Goal: Transaction & Acquisition: Purchase product/service

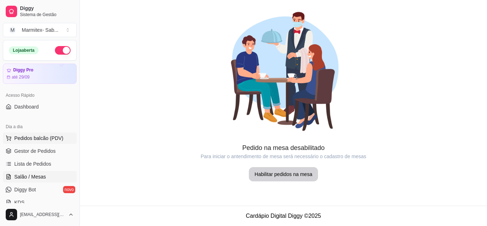
click at [32, 141] on span "Pedidos balcão (PDV)" at bounding box center [38, 138] width 49 height 7
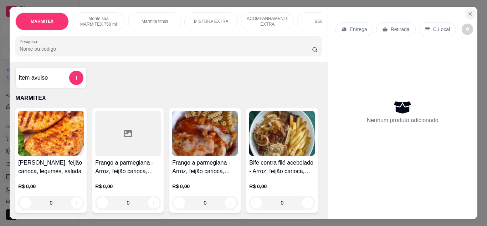
click at [470, 11] on icon "Close" at bounding box center [471, 14] width 6 height 6
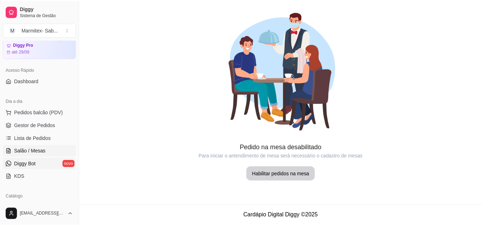
scroll to position [36, 0]
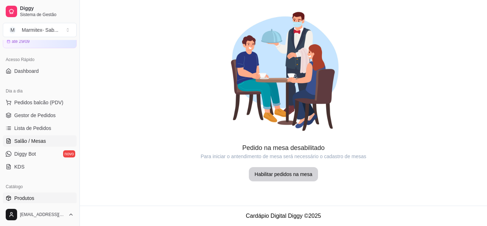
click at [38, 199] on link "Produtos" at bounding box center [40, 197] width 74 height 11
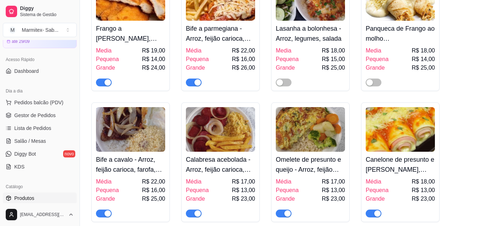
scroll to position [500, 0]
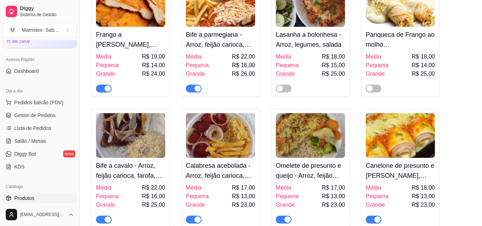
click at [195, 92] on span "button" at bounding box center [194, 89] width 16 height 8
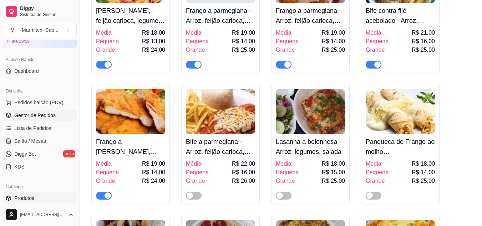
click at [55, 115] on link "Gestor de Pedidos" at bounding box center [40, 115] width 74 height 11
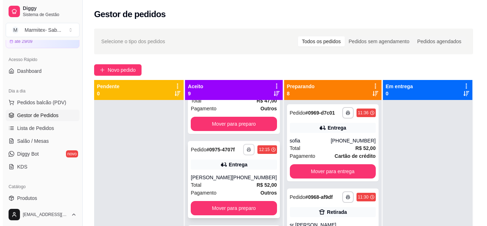
scroll to position [178, 0]
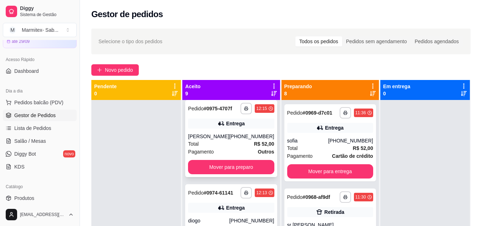
click at [231, 140] on div "[PHONE_NUMBER]" at bounding box center [251, 136] width 45 height 7
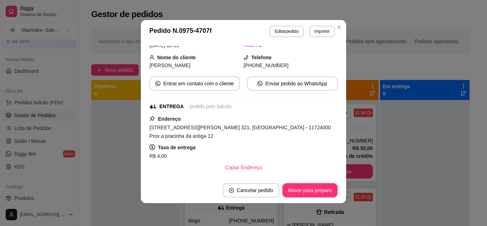
scroll to position [0, 0]
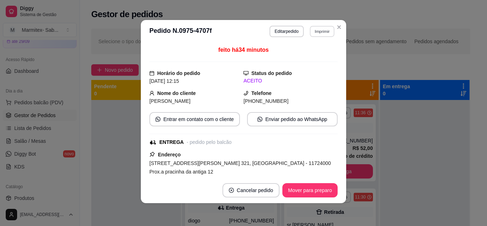
click at [319, 34] on button "Imprimir" at bounding box center [322, 31] width 25 height 11
click at [306, 46] on h4 "Escolha a impressora" at bounding box center [307, 44] width 52 height 7
click at [306, 53] on button "IMPRESSORA" at bounding box center [307, 56] width 52 height 11
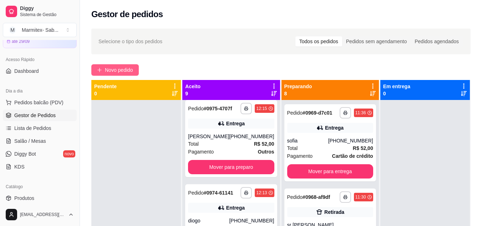
click at [115, 71] on span "Novo pedido" at bounding box center [119, 70] width 28 height 8
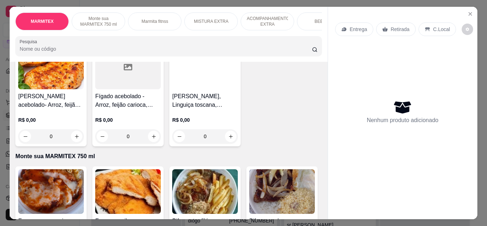
scroll to position [321, 0]
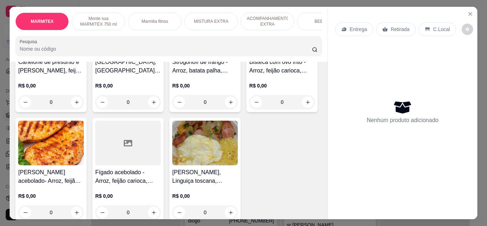
click at [172, 55] on img at bounding box center [205, 32] width 66 height 45
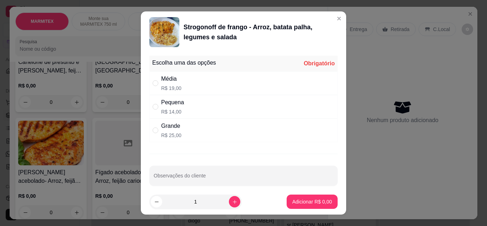
click at [150, 107] on div "Pequena R$ 14,00" at bounding box center [244, 107] width 188 height 24
radio input "true"
click at [313, 206] on button "Adicionar R$ 14,00" at bounding box center [311, 202] width 52 height 14
type input "1"
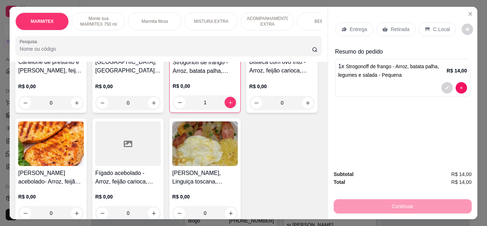
click at [95, 55] on img at bounding box center [128, 32] width 66 height 45
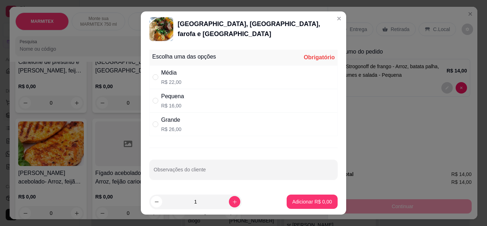
click at [146, 88] on div "Escolha uma das opções Obrigatório Média R$ 22,00 Pequena R$ 16,00 Grande R$ 26…" at bounding box center [244, 118] width 206 height 142
click at [150, 88] on div "Média R$ 22,00" at bounding box center [244, 77] width 188 height 24
radio input "true"
click at [305, 203] on p "Adicionar R$ 22,00" at bounding box center [310, 201] width 41 height 7
type input "1"
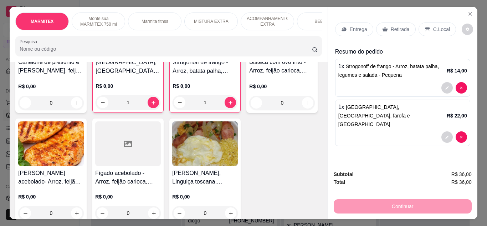
click at [350, 22] on div "Entrega" at bounding box center [354, 29] width 38 height 14
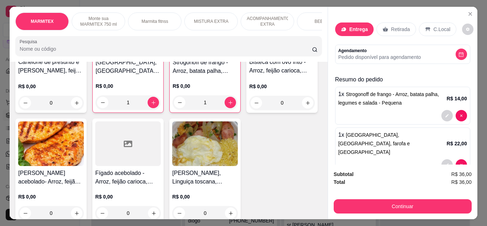
click at [193, 51] on input "Busque pelo cliente" at bounding box center [234, 48] width 114 height 7
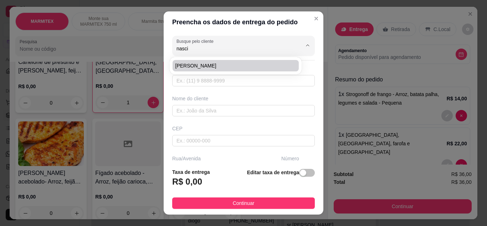
click at [209, 68] on span "[PERSON_NAME]" at bounding box center [232, 65] width 113 height 7
type input "[PERSON_NAME]"
type input "13997154834"
type input "[PERSON_NAME]"
type input "11721070"
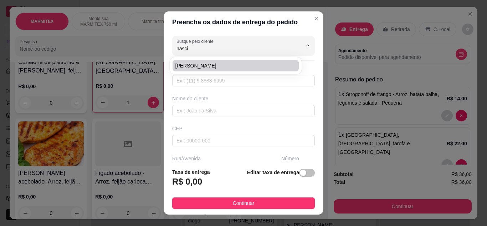
type input "Rua [PERSON_NAME]"
type input "609"
type input "[GEOGRAPHIC_DATA]"
type input "Casa 3"
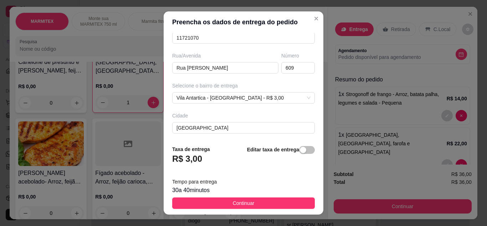
scroll to position [0, 0]
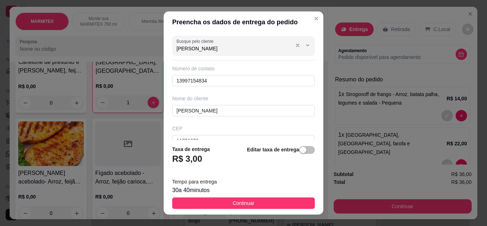
type input "[PERSON_NAME]"
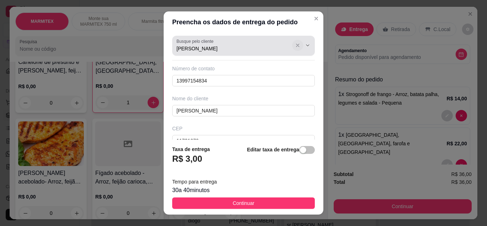
click at [295, 46] on icon "Show suggestions" at bounding box center [298, 45] width 6 height 6
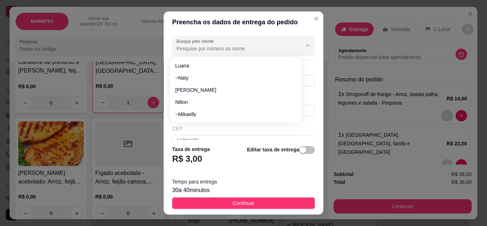
click at [192, 48] on input "Busque pelo cliente" at bounding box center [234, 48] width 114 height 7
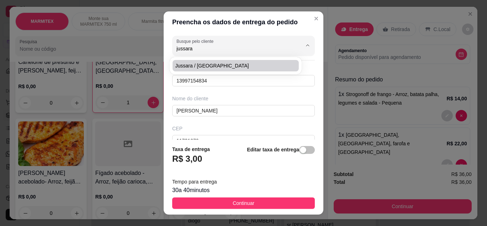
click at [198, 66] on span "Jussara / [GEOGRAPHIC_DATA]" at bounding box center [232, 65] width 113 height 7
type input "Jussara / [GEOGRAPHIC_DATA]"
type input "13997985851"
type input "Jussara / [GEOGRAPHIC_DATA]"
type input "Rua [PERSON_NAME] - [GEOGRAPHIC_DATA]"
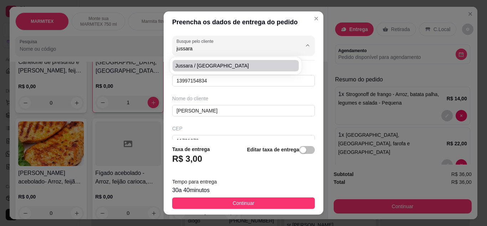
type input "64"
type input "Casa 01"
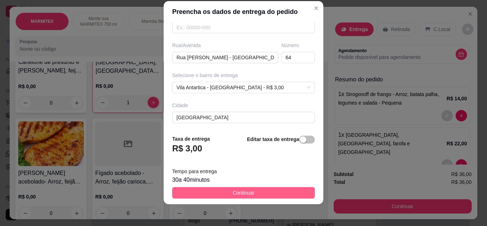
scroll to position [111, 0]
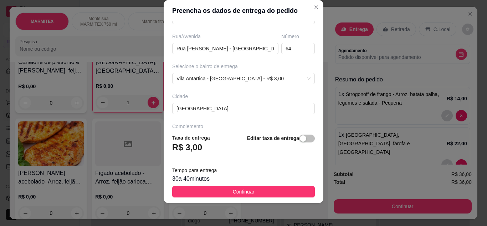
type input "Jussara / [GEOGRAPHIC_DATA]"
click at [252, 193] on button "Continuar" at bounding box center [243, 191] width 143 height 11
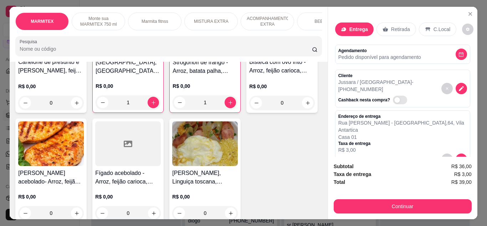
drag, startPoint x: 358, startPoint y: 220, endPoint x: 349, endPoint y: 208, distance: 14.6
click at [358, 219] on div "MARMITEX Monte sua MARMITEX 750 ml Marmita fitnss MISTURA EXTRA ACOMPANHAMENTO …" at bounding box center [243, 113] width 487 height 226
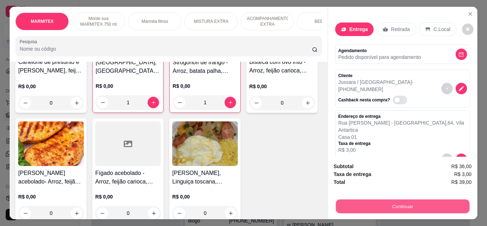
click at [349, 206] on button "Continuar" at bounding box center [403, 206] width 134 height 14
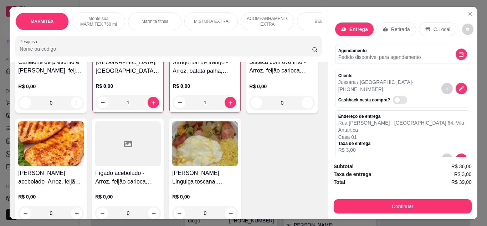
click at [284, 146] on div "Outro" at bounding box center [292, 144] width 16 height 9
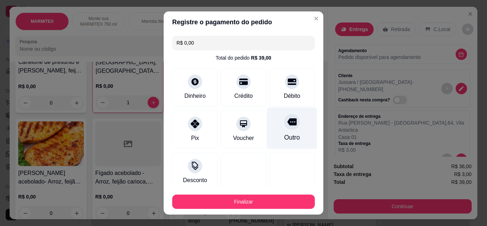
type input "R$ 0,00"
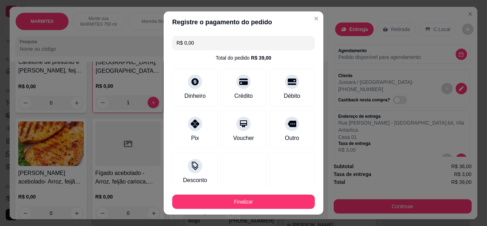
scroll to position [44, 0]
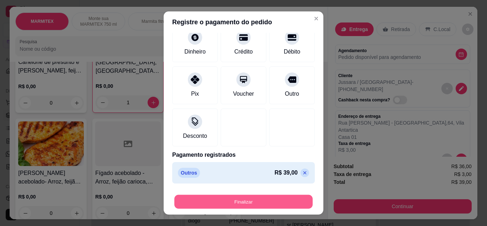
click at [271, 197] on button "Finalizar" at bounding box center [243, 202] width 138 height 14
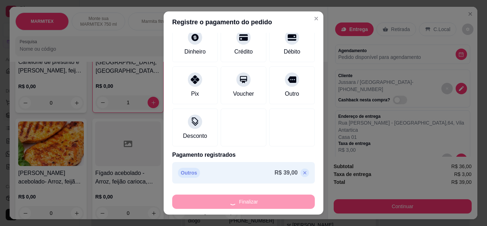
type input "0"
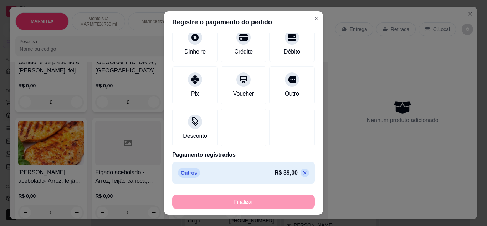
type input "-R$ 39,00"
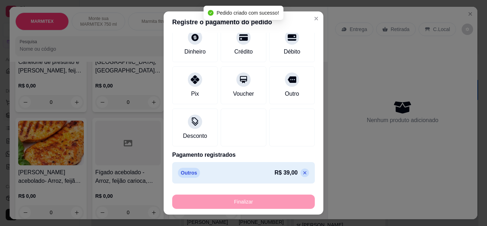
scroll to position [275, 0]
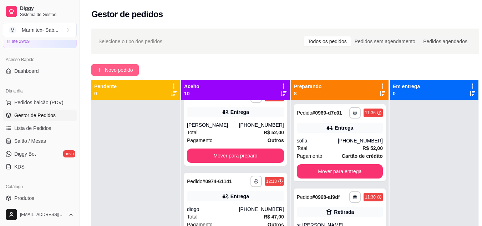
click at [118, 73] on span "Novo pedido" at bounding box center [119, 70] width 28 height 8
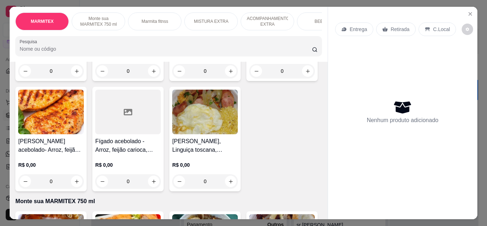
scroll to position [357, 0]
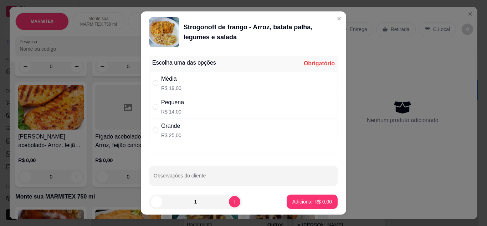
click at [156, 83] on div "" at bounding box center [157, 83] width 9 height 8
radio input "true"
click at [302, 197] on button "Adicionar R$ 19,00" at bounding box center [311, 201] width 54 height 14
type input "1"
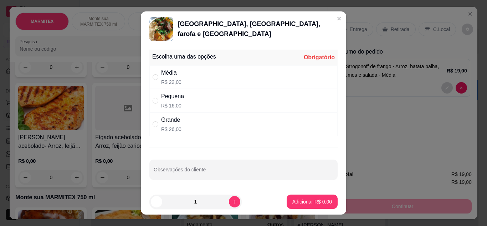
drag, startPoint x: 155, startPoint y: 117, endPoint x: 198, endPoint y: 138, distance: 47.7
click at [155, 112] on div "Pequena R$ 16,00" at bounding box center [244, 101] width 188 height 24
radio input "true"
click at [308, 199] on p "Adicionar R$ 16,00" at bounding box center [310, 201] width 41 height 7
type input "1"
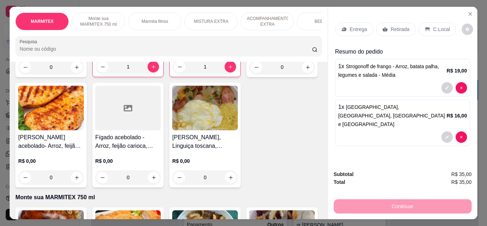
drag, startPoint x: 329, startPoint y: 27, endPoint x: 361, endPoint y: 33, distance: 33.0
click at [330, 27] on div "Entrega Retirada C.Local Resumo do pedido 1 x Strogonoff de frango - Arroz, bat…" at bounding box center [403, 86] width 150 height 158
click at [362, 33] on div "Entrega" at bounding box center [354, 29] width 38 height 14
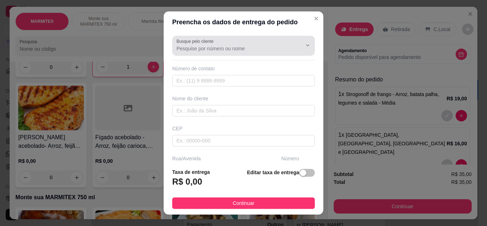
click at [254, 54] on div "Busque pelo cliente" at bounding box center [243, 46] width 143 height 20
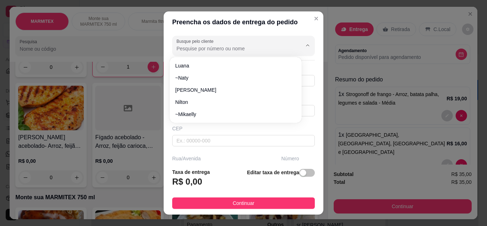
type input "a"
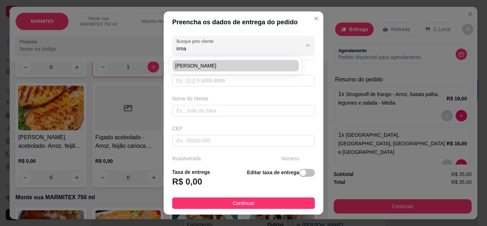
click at [207, 64] on span "[PERSON_NAME]" at bounding box center [232, 65] width 113 height 7
type input "[PERSON_NAME]"
type input "13991313792"
type input "[PERSON_NAME]"
type input "rua [PERSON_NAME]"
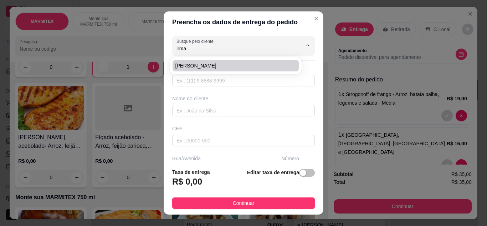
type input "426"
type input "[GEOGRAPHIC_DATA]"
type input "salao de unha jessica"
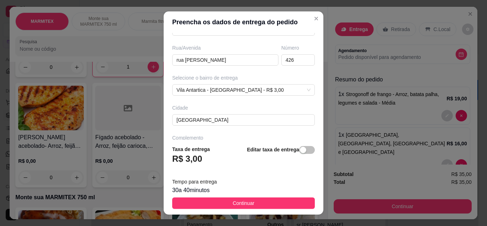
scroll to position [11, 0]
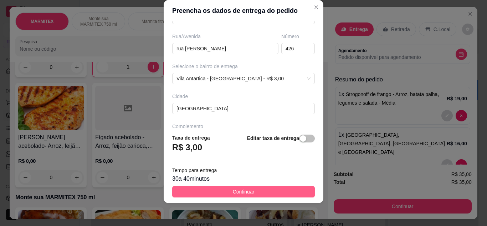
type input "[PERSON_NAME]"
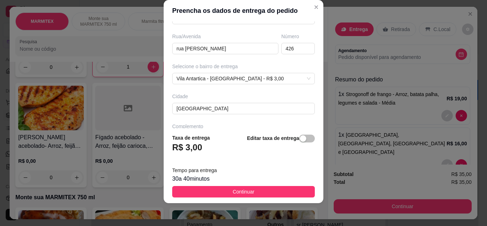
click at [249, 189] on button "Continuar" at bounding box center [243, 191] width 143 height 11
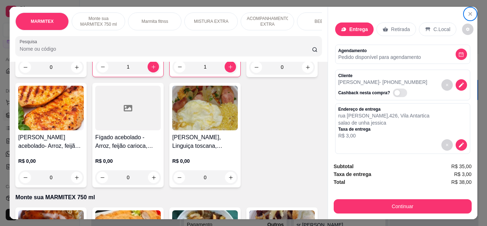
click at [397, 28] on p "Retirada" at bounding box center [400, 29] width 19 height 7
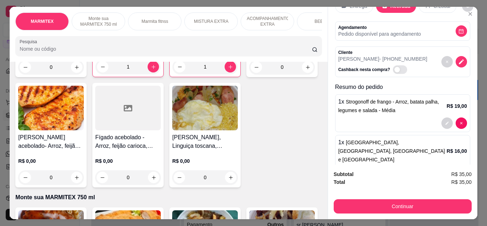
scroll to position [41, 0]
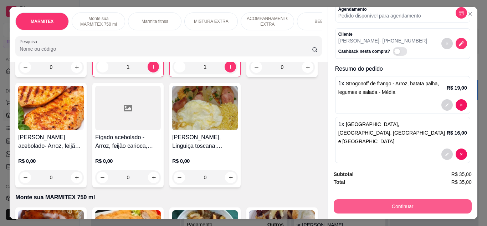
click at [441, 199] on button "Continuar" at bounding box center [403, 206] width 138 height 14
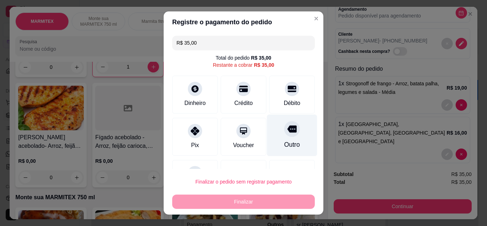
click at [267, 139] on div "Outro" at bounding box center [292, 135] width 50 height 42
type input "R$ 0,00"
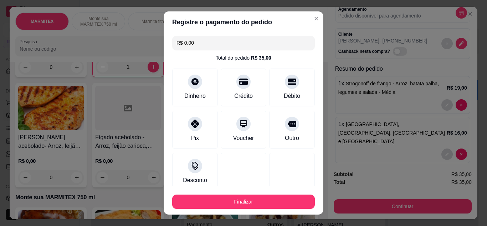
scroll to position [44, 0]
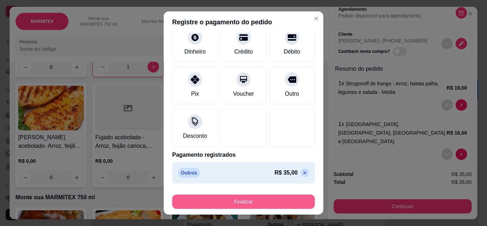
click at [278, 198] on button "Finalizar" at bounding box center [243, 201] width 143 height 14
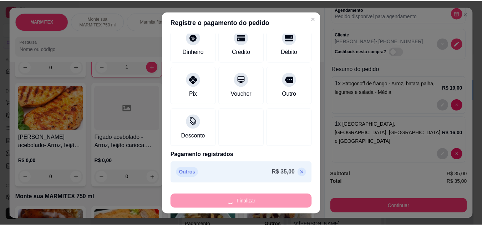
scroll to position [365, 0]
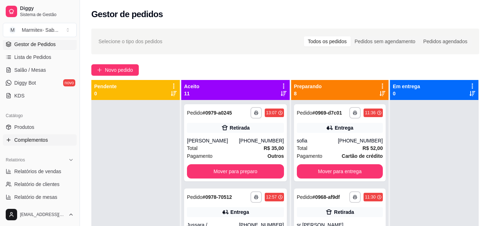
scroll to position [107, 0]
click at [32, 127] on span "Produtos" at bounding box center [24, 126] width 20 height 7
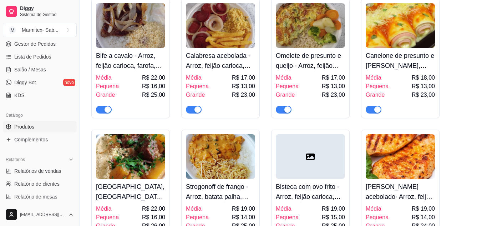
scroll to position [678, 0]
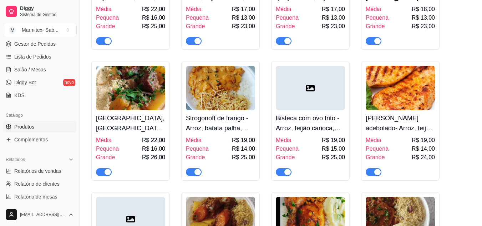
click at [103, 173] on span "button" at bounding box center [104, 172] width 16 height 8
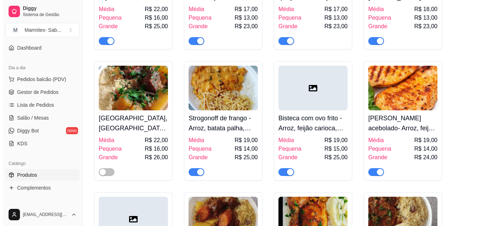
scroll to position [36, 0]
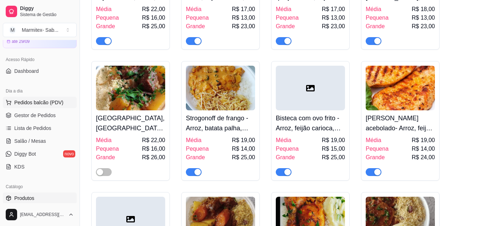
click at [28, 106] on button "Pedidos balcão (PDV)" at bounding box center [40, 102] width 74 height 11
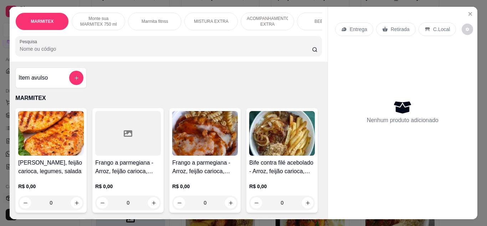
click at [189, 169] on h4 "Frango a parmegiana - Arroz, feijão carioca, macarrão, batata frita" at bounding box center [205, 166] width 66 height 17
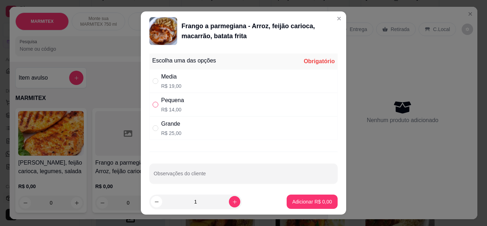
click at [154, 106] on input "" at bounding box center [156, 105] width 6 height 6
radio input "true"
click at [300, 208] on button "Adicionar R$ 14,00" at bounding box center [311, 202] width 52 height 14
type input "1"
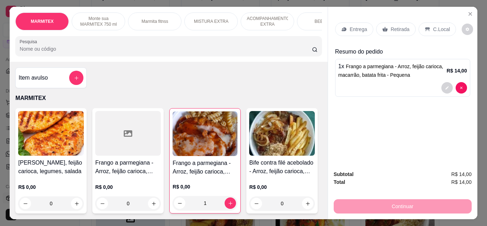
click at [355, 26] on p "Entrega" at bounding box center [358, 29] width 17 height 7
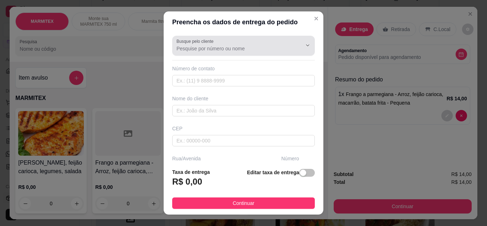
click at [197, 36] on div "Busque pelo cliente" at bounding box center [243, 46] width 143 height 20
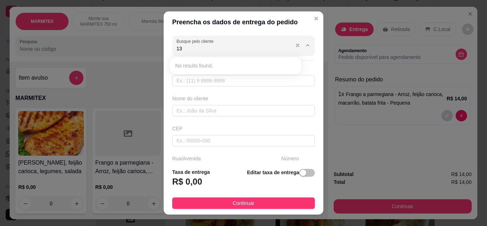
type input "1"
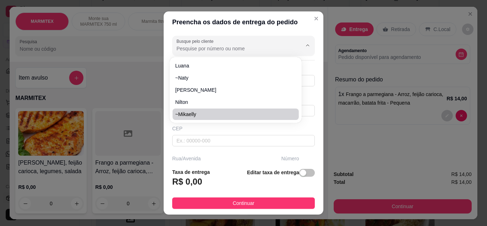
click at [210, 130] on div "CEP" at bounding box center [243, 128] width 143 height 7
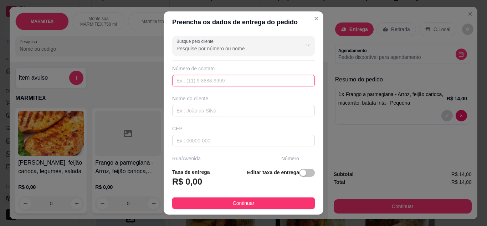
click at [191, 81] on input "text" at bounding box center [243, 80] width 143 height 11
type input "[PHONE_NUMBER]"
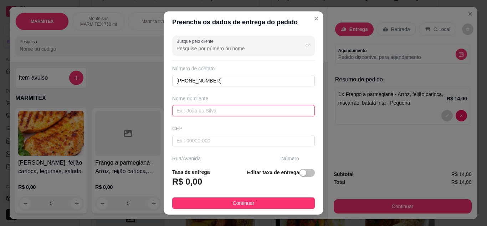
click at [207, 113] on input "text" at bounding box center [243, 110] width 143 height 11
click at [174, 108] on input "gah" at bounding box center [243, 110] width 143 height 11
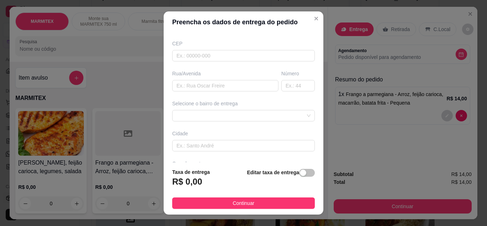
scroll to position [111, 0]
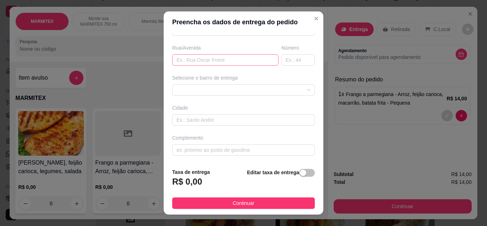
type input "~gah"
click at [207, 60] on input "text" at bounding box center [225, 59] width 106 height 11
click at [242, 82] on div "Selecione o bairro de entrega" at bounding box center [244, 84] width 146 height 21
click at [239, 100] on div "Busque pelo cliente Número de contato [PHONE_NUMBER] Nome do cliente ~[GEOGRAPH…" at bounding box center [244, 98] width 160 height 130
click at [240, 93] on div at bounding box center [243, 89] width 143 height 11
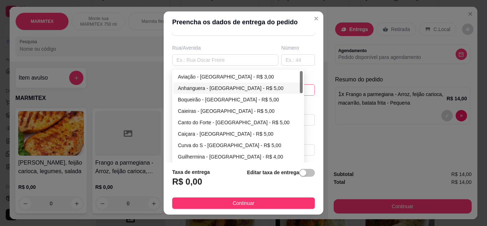
click at [203, 76] on div "Aviação - [GEOGRAPHIC_DATA] - R$ 3,00" at bounding box center [238, 77] width 121 height 8
type input "[GEOGRAPHIC_DATA]"
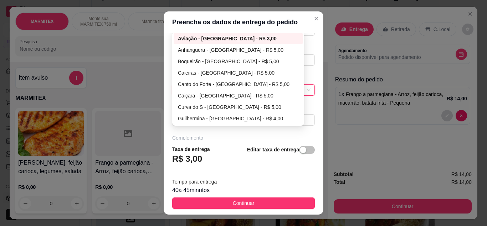
click at [281, 166] on div "Editar taxa de entrega" at bounding box center [281, 157] width 68 height 24
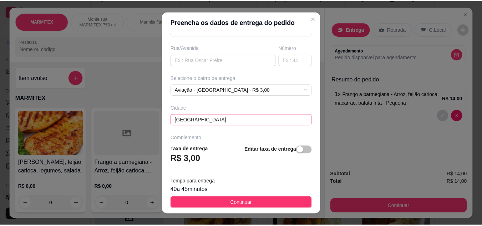
scroll to position [133, 0]
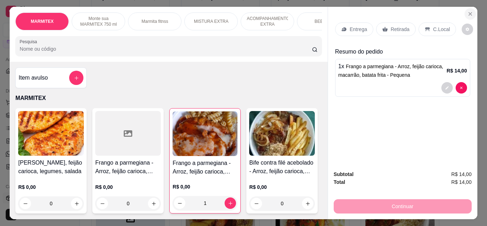
click at [468, 13] on icon "Close" at bounding box center [471, 14] width 6 height 6
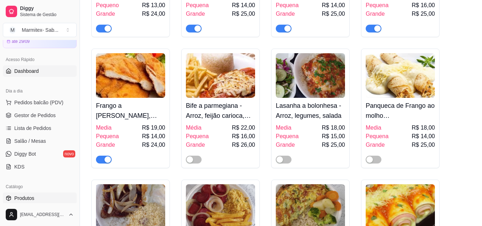
scroll to position [428, 0]
